Goal: Task Accomplishment & Management: Manage account settings

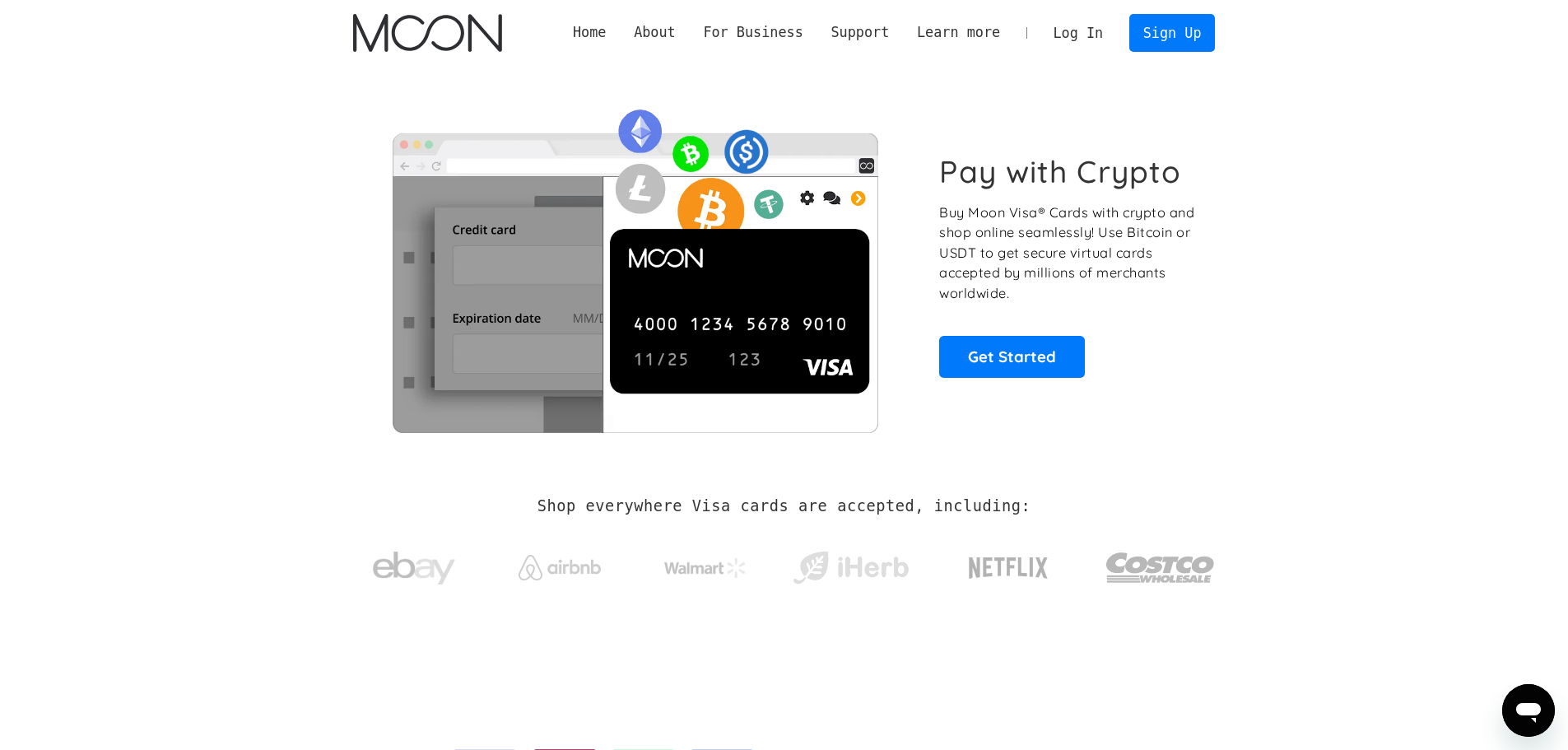
click at [1075, 38] on link "Log In" at bounding box center [1078, 32] width 78 height 37
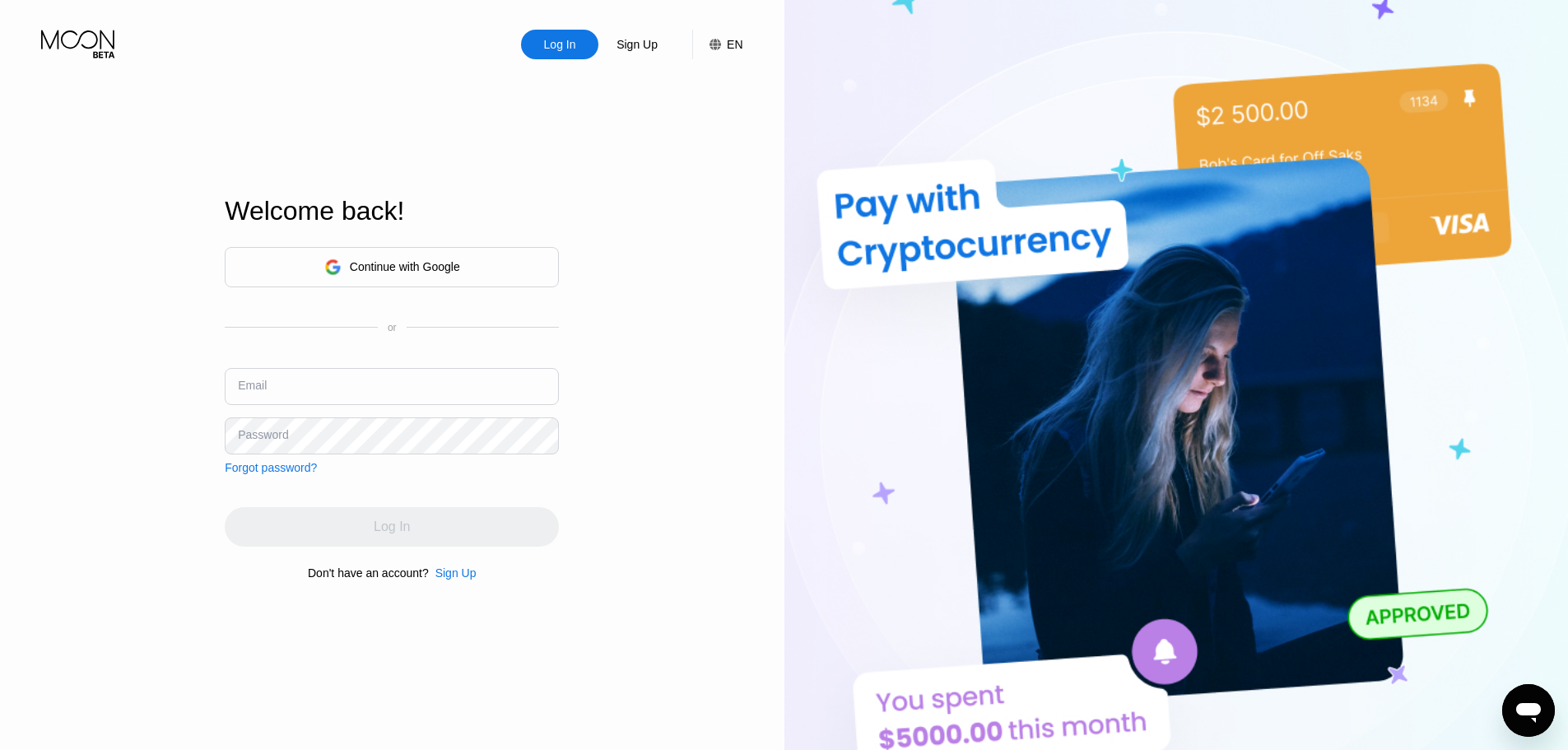
click at [424, 274] on div "Continue with Google" at bounding box center [392, 268] width 135 height 26
